Goal: Task Accomplishment & Management: Complete application form

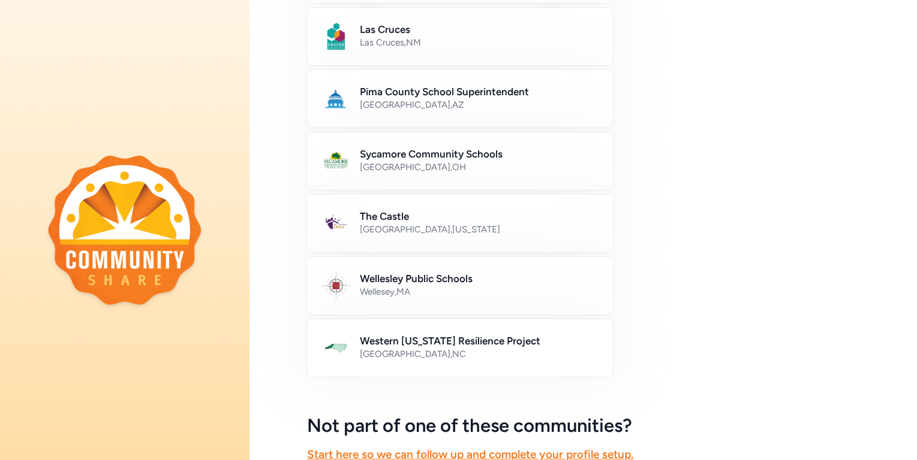
scroll to position [566, 0]
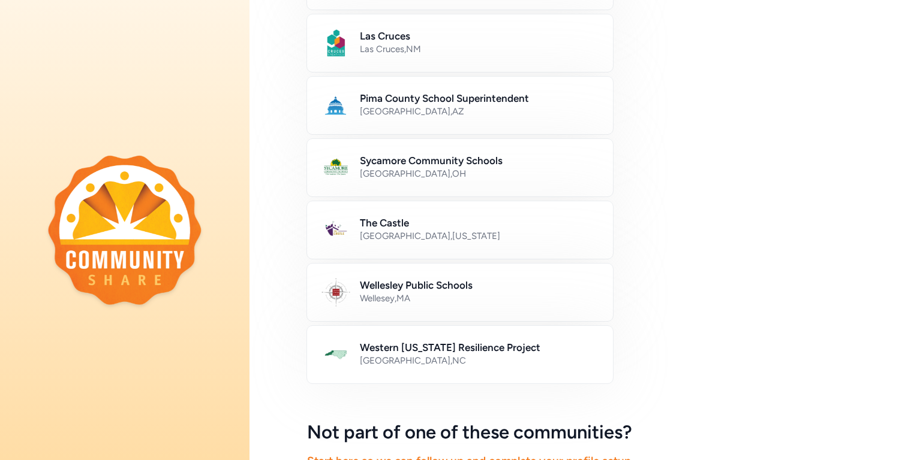
click at [136, 105] on div at bounding box center [124, 230] width 249 height 460
click at [799, 84] on div "Pima County School Superintendent Tucson , AZ" at bounding box center [583, 106] width 552 height 58
